Goal: Check status: Check status

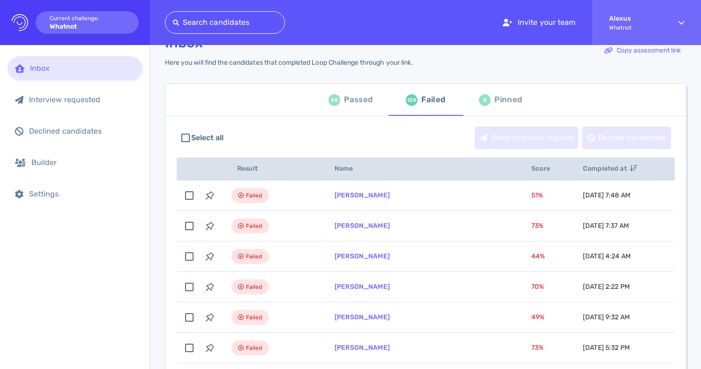
scroll to position [22, 0]
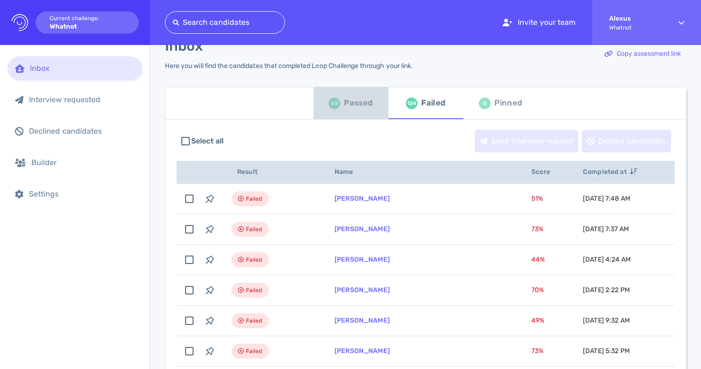
click at [344, 108] on div "Passed" at bounding box center [358, 103] width 29 height 14
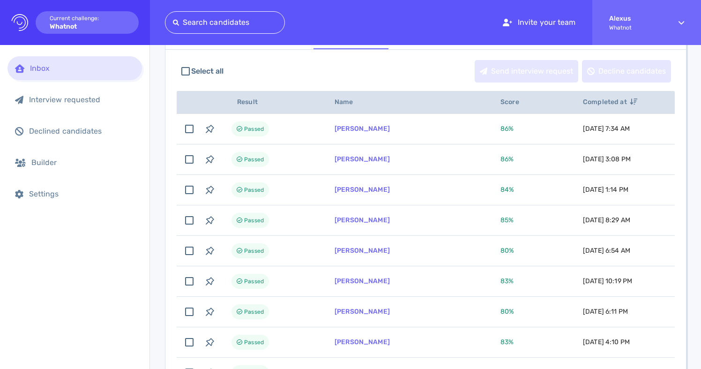
scroll to position [15, 0]
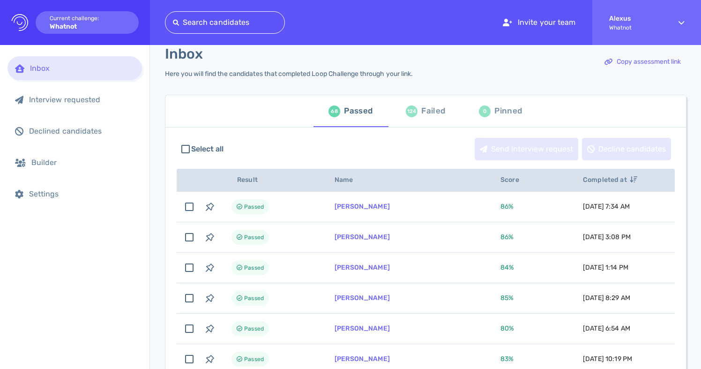
click at [401, 112] on span "124 Failed" at bounding box center [426, 111] width 64 height 26
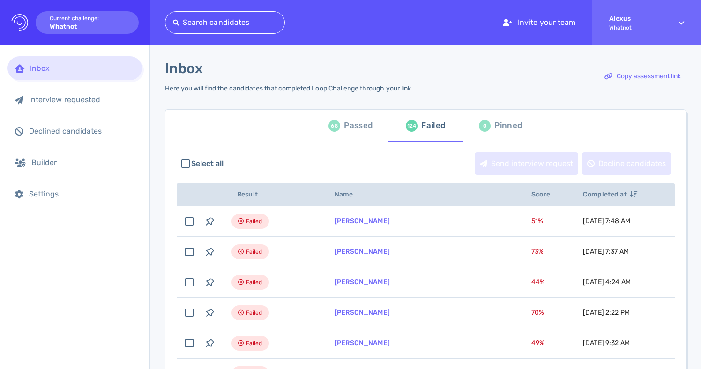
click at [354, 126] on div "Passed" at bounding box center [358, 126] width 29 height 14
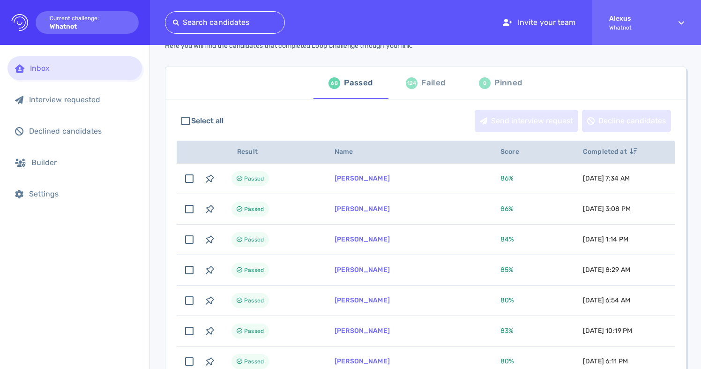
scroll to position [36, 0]
